Goal: Use online tool/utility: Utilize a website feature to perform a specific function

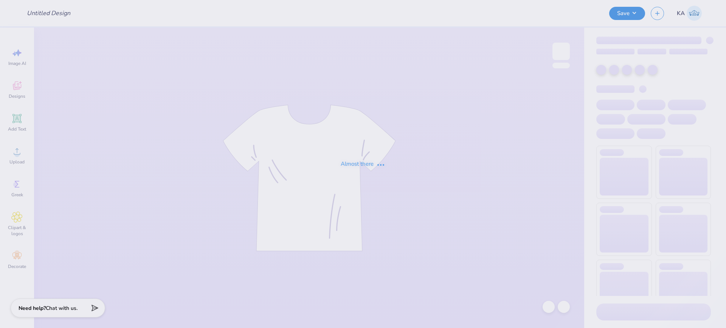
type input "WiB 1"
type input "180"
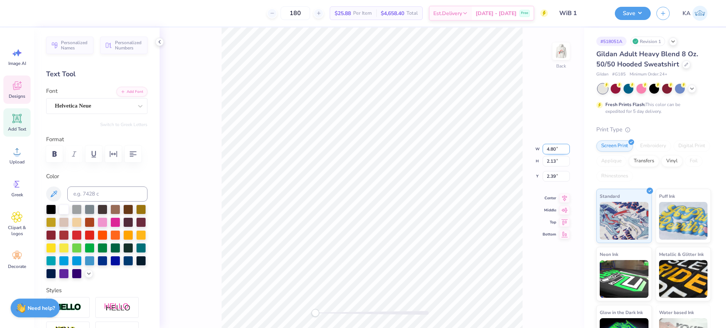
click at [557, 149] on input "4.80" at bounding box center [555, 149] width 27 height 11
type input "4.00"
type input "1.78"
type input "2.57"
drag, startPoint x: 560, startPoint y: 168, endPoint x: 536, endPoint y: 170, distance: 23.5
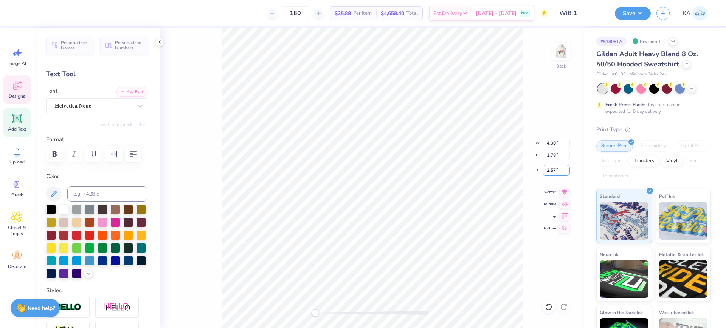
click at [536, 170] on div "Back W 4.00 4.00 " H 1.78 1.78 " Y 2.57 2.57 " Center Middle Top Bottom" at bounding box center [371, 178] width 424 height 301
drag, startPoint x: 554, startPoint y: 173, endPoint x: 545, endPoint y: 173, distance: 9.1
click at [545, 173] on input "2.57" at bounding box center [555, 170] width 27 height 11
type input "3"
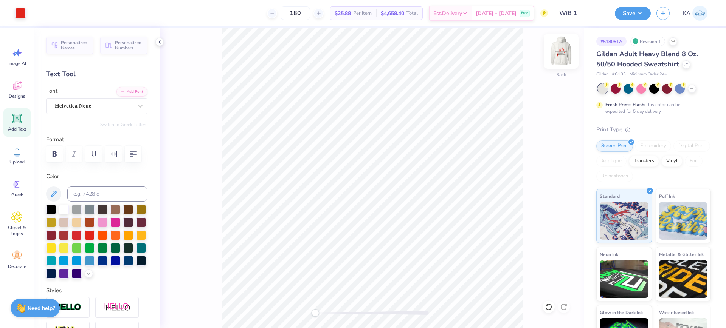
click at [565, 51] on img at bounding box center [561, 51] width 30 height 30
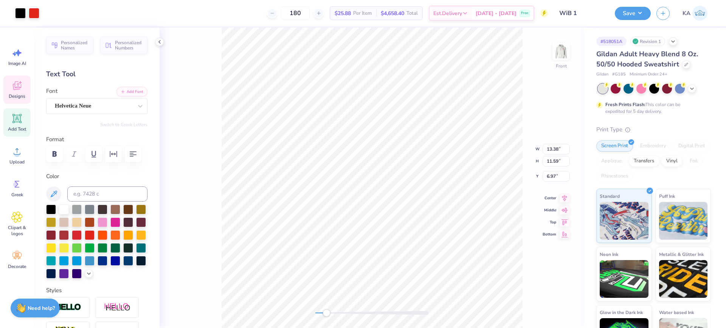
drag, startPoint x: 319, startPoint y: 312, endPoint x: 326, endPoint y: 312, distance: 7.2
click at [326, 312] on div at bounding box center [371, 313] width 113 height 4
type input "10.31"
type input "0.45"
type input "15.23"
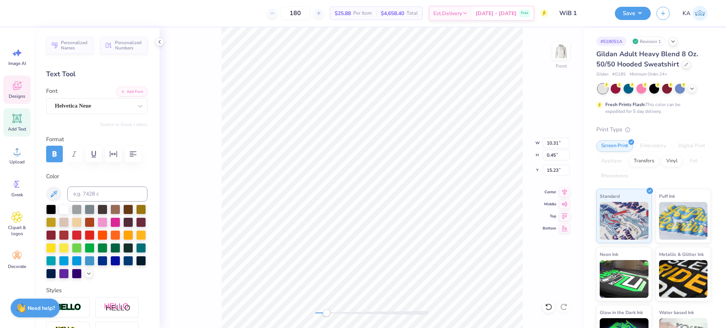
scroll to position [7, 6]
type textarea "WESTERN [US_STATE][GEOGRAPHIC_DATA]®"
click at [561, 191] on icon at bounding box center [564, 191] width 11 height 9
type input "5.58"
type input "0.45"
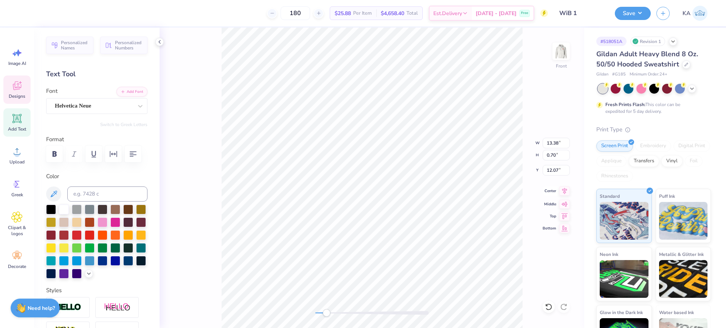
type input "13.53"
click at [565, 191] on icon at bounding box center [564, 191] width 5 height 6
type input "6.32"
type input "0.54"
type input "14.35"
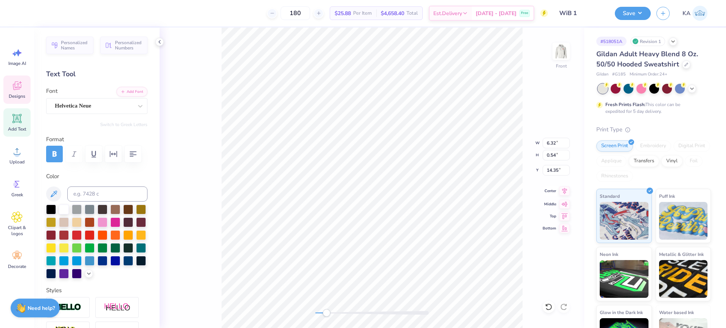
click at [562, 190] on icon at bounding box center [564, 191] width 11 height 9
type input "10.77"
type input "0.45"
type input "15.23"
click at [565, 190] on icon at bounding box center [564, 191] width 11 height 9
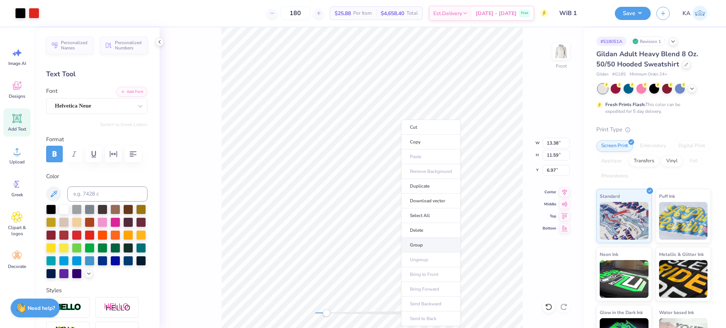
click at [433, 242] on li "Group" at bounding box center [430, 245] width 59 height 15
click at [560, 141] on input "13.38" at bounding box center [555, 143] width 27 height 11
type input "12.50"
type input "10.83"
drag, startPoint x: 557, startPoint y: 170, endPoint x: 543, endPoint y: 171, distance: 14.4
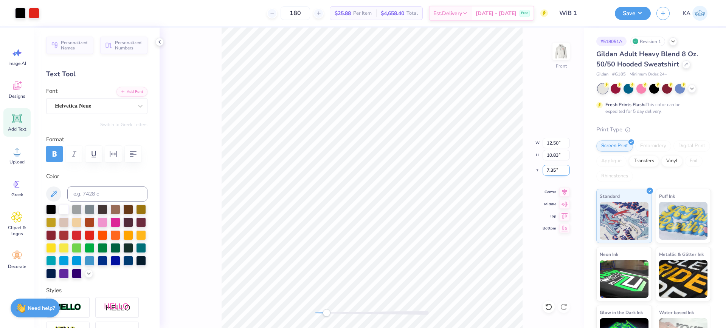
click at [543, 171] on input "7.35" at bounding box center [555, 170] width 27 height 11
type input "6"
click at [300, 313] on div "Front" at bounding box center [371, 178] width 424 height 301
click at [565, 53] on img at bounding box center [561, 51] width 30 height 30
click at [567, 45] on img at bounding box center [561, 51] width 30 height 30
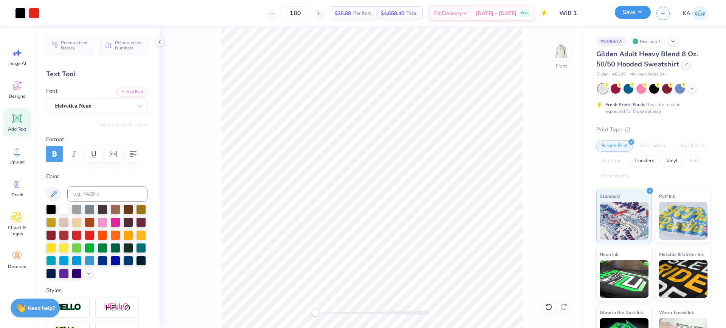
click at [636, 12] on button "Save" at bounding box center [632, 12] width 36 height 13
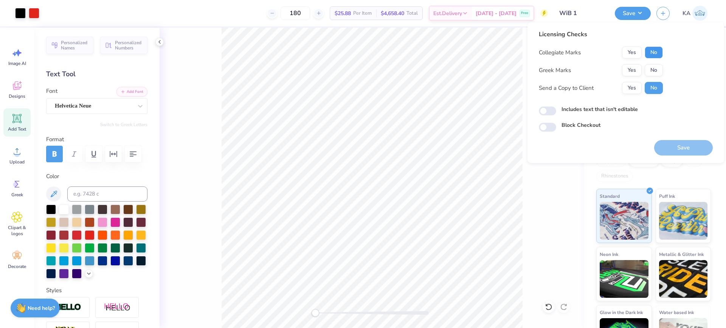
click at [656, 48] on button "No" at bounding box center [653, 52] width 18 height 12
click at [638, 48] on button "Yes" at bounding box center [632, 52] width 20 height 12
click at [658, 68] on button "No" at bounding box center [653, 70] width 18 height 12
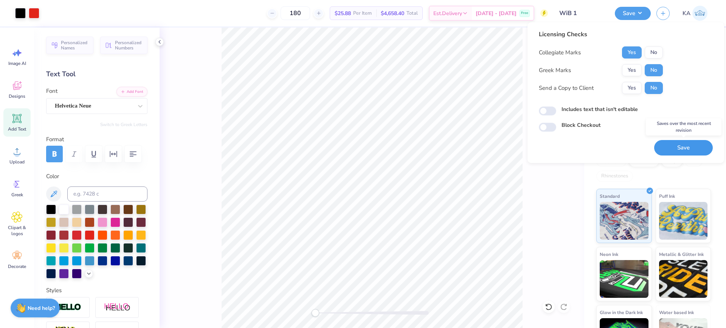
click at [676, 145] on button "Save" at bounding box center [683, 147] width 59 height 15
